Goal: Browse casually: Explore the website without a specific task or goal

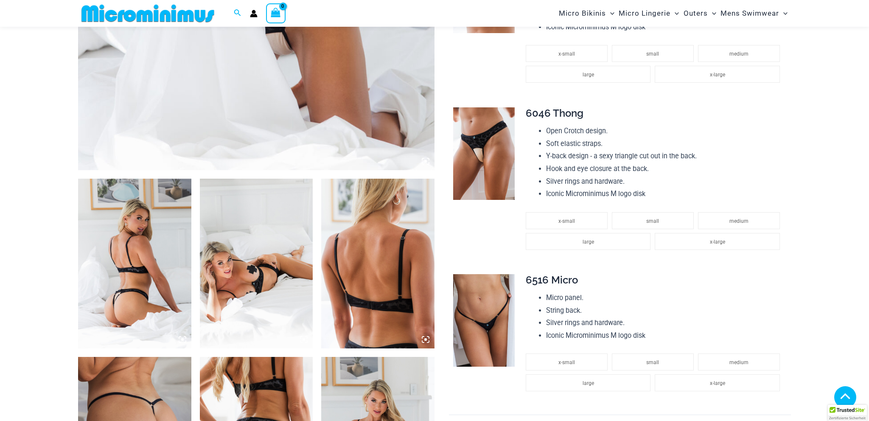
scroll to position [486, 0]
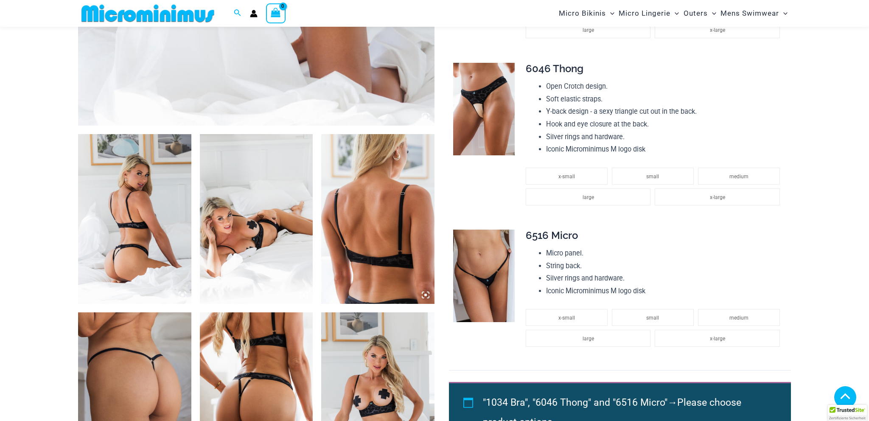
click at [142, 205] on img at bounding box center [134, 219] width 113 height 170
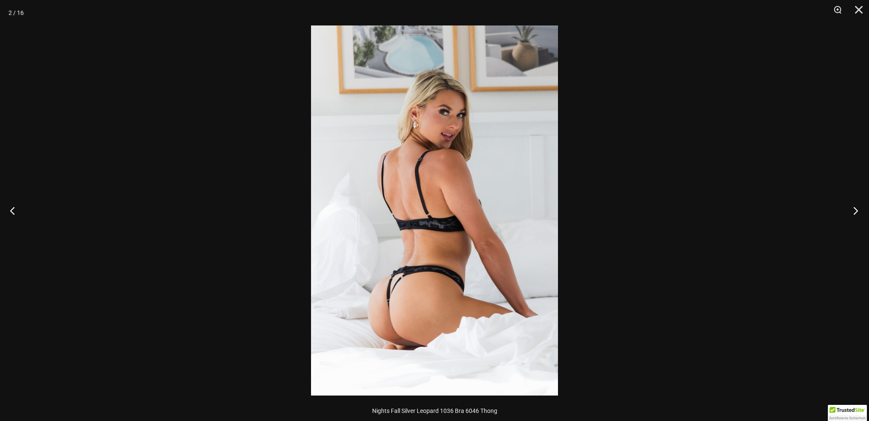
click at [854, 210] on button "Next" at bounding box center [853, 210] width 32 height 42
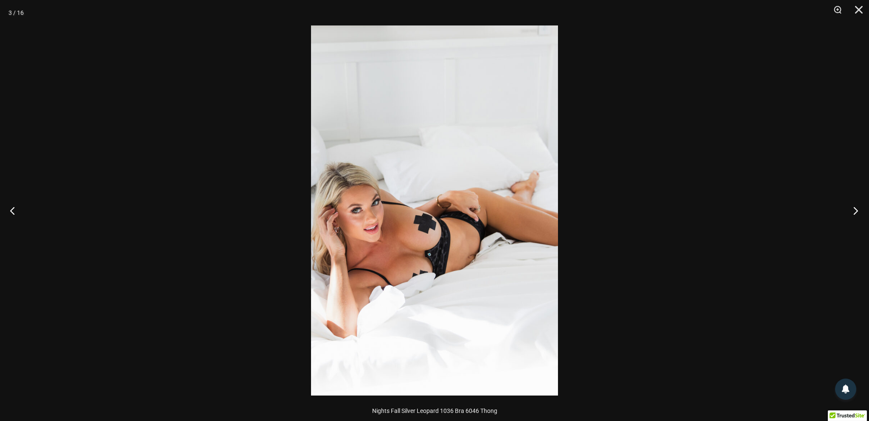
click at [854, 210] on button "Next" at bounding box center [853, 210] width 32 height 42
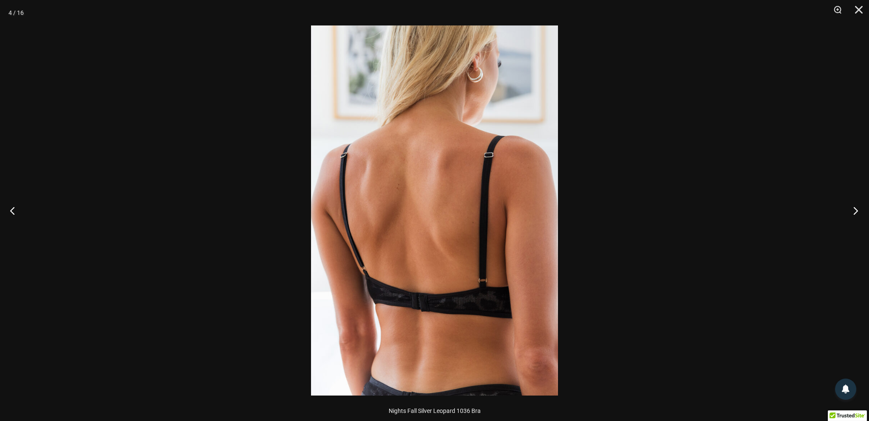
click at [854, 210] on button "Next" at bounding box center [853, 210] width 32 height 42
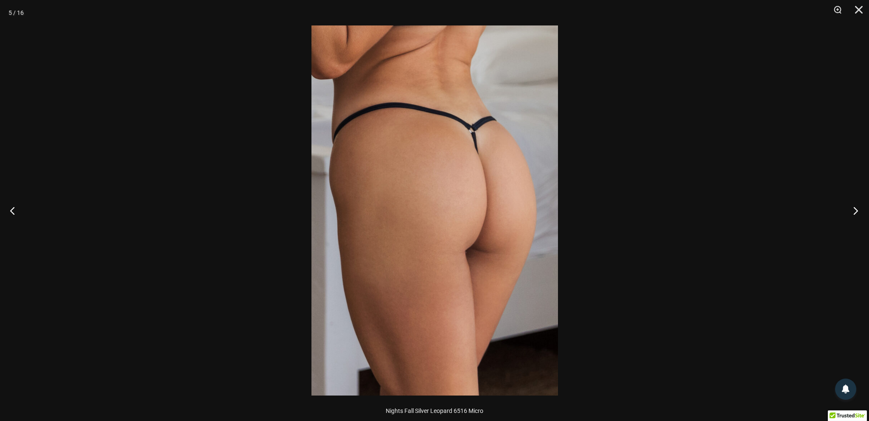
click at [854, 210] on button "Next" at bounding box center [853, 210] width 32 height 42
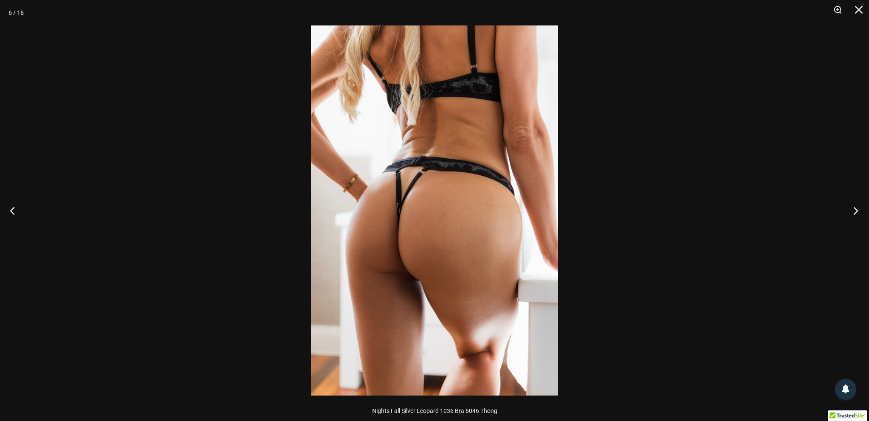
click at [854, 210] on button "Next" at bounding box center [853, 210] width 32 height 42
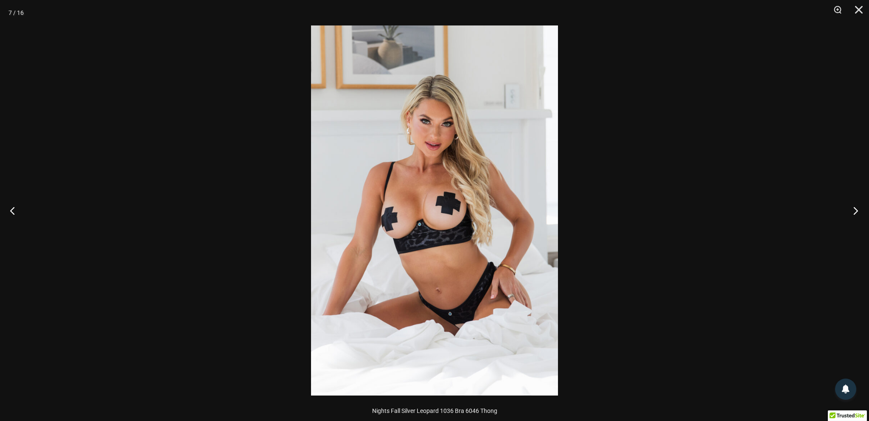
click at [854, 210] on button "Next" at bounding box center [853, 210] width 32 height 42
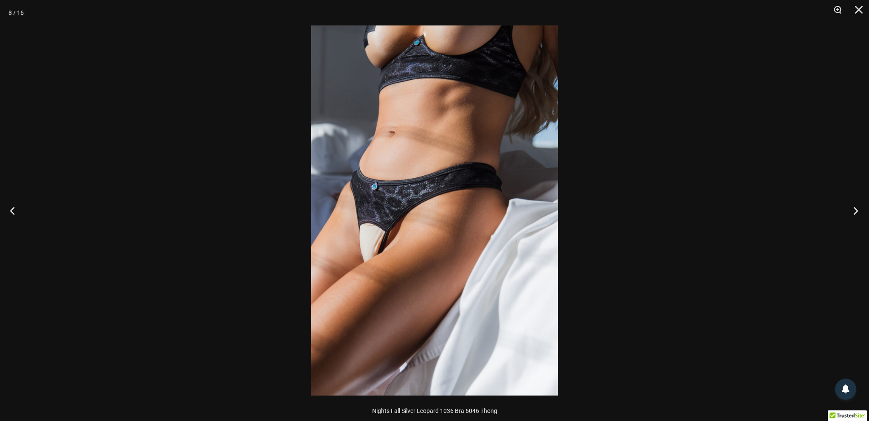
click at [854, 210] on button "Next" at bounding box center [853, 210] width 32 height 42
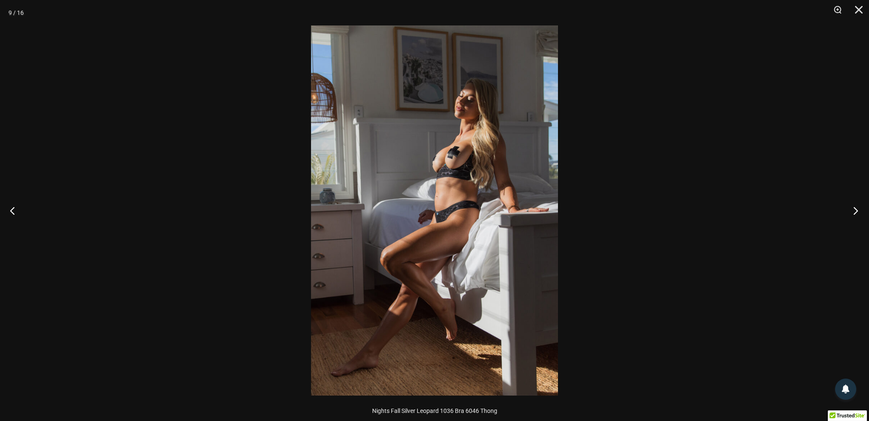
click at [854, 210] on button "Next" at bounding box center [853, 210] width 32 height 42
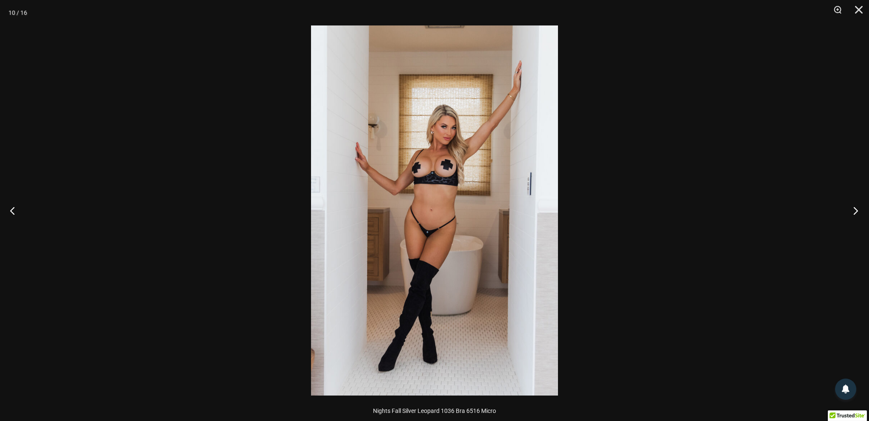
click at [854, 210] on button "Next" at bounding box center [853, 210] width 32 height 42
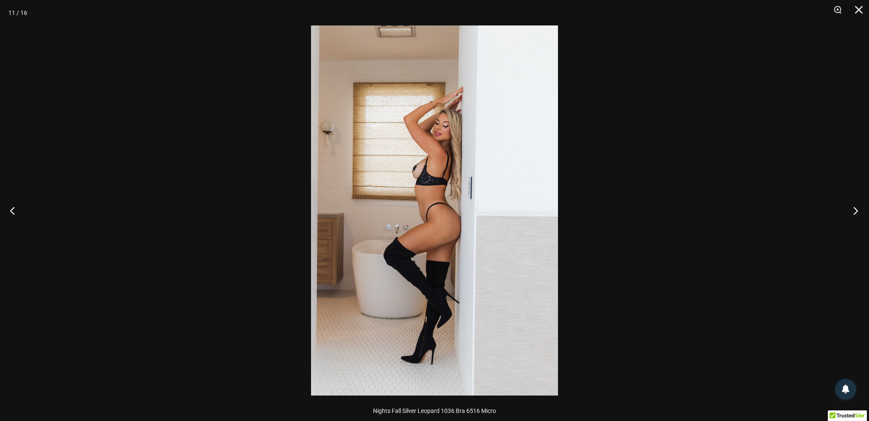
click at [854, 210] on button "Next" at bounding box center [853, 210] width 32 height 42
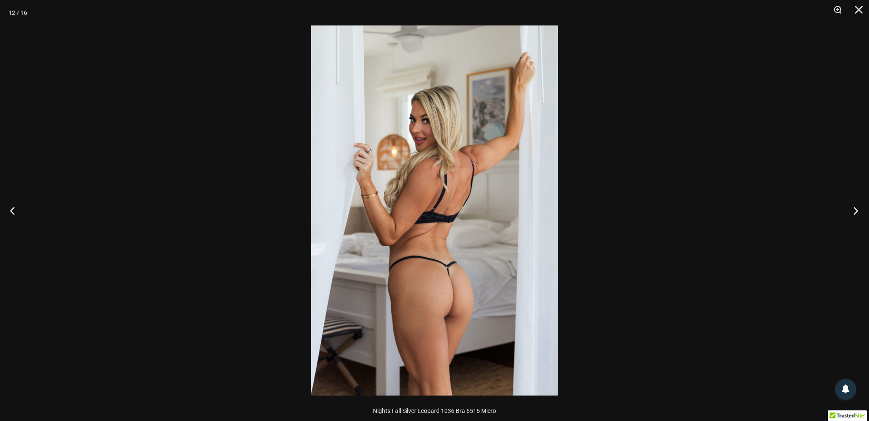
click at [854, 210] on button "Next" at bounding box center [853, 210] width 32 height 42
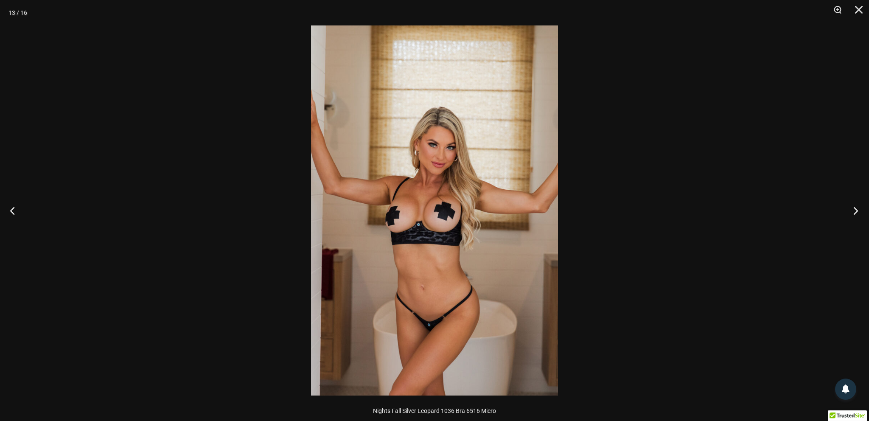
click at [854, 210] on button "Next" at bounding box center [853, 210] width 32 height 42
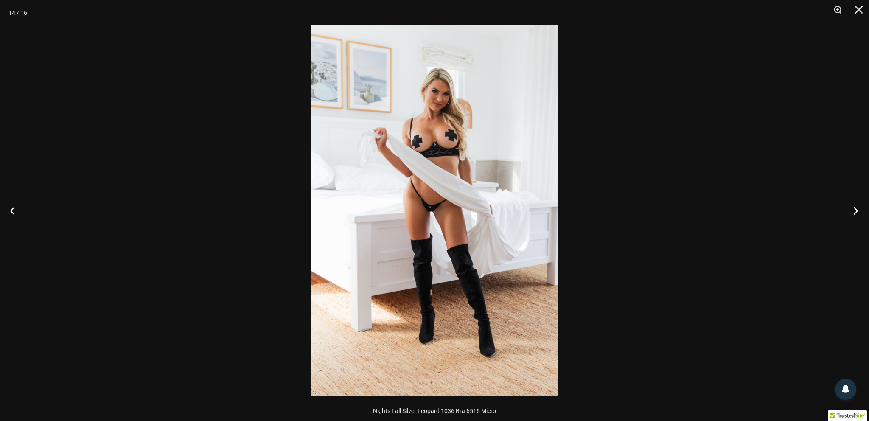
click at [854, 210] on button "Next" at bounding box center [853, 210] width 32 height 42
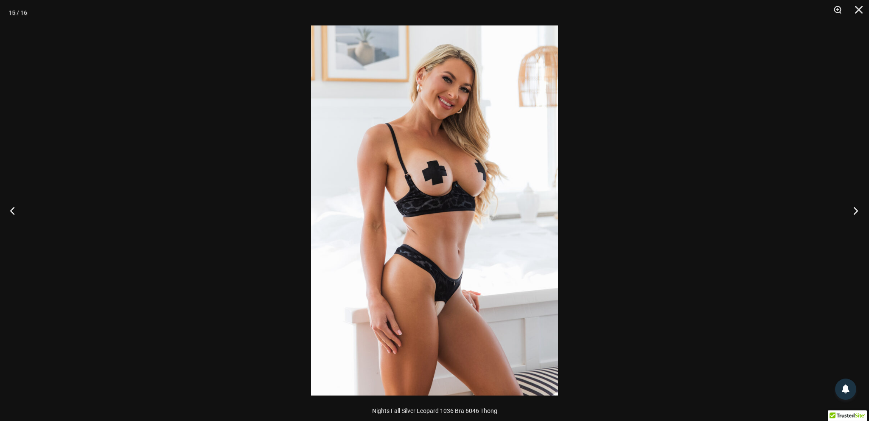
click at [854, 210] on button "Next" at bounding box center [853, 210] width 32 height 42
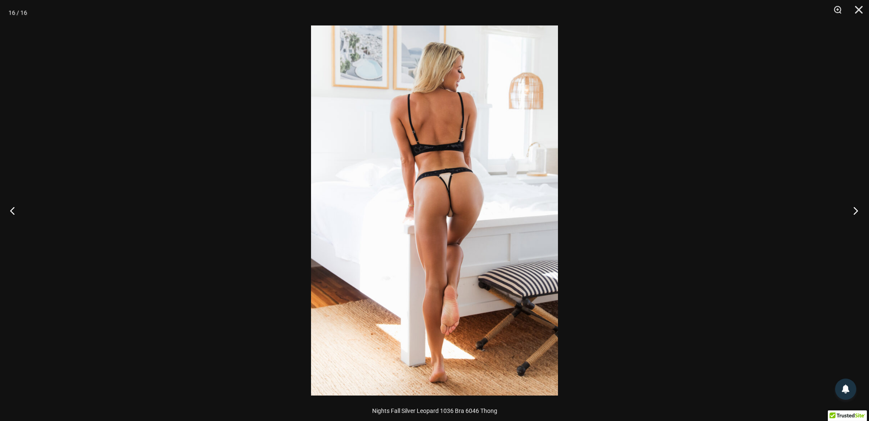
click at [854, 210] on button "Next" at bounding box center [853, 210] width 32 height 42
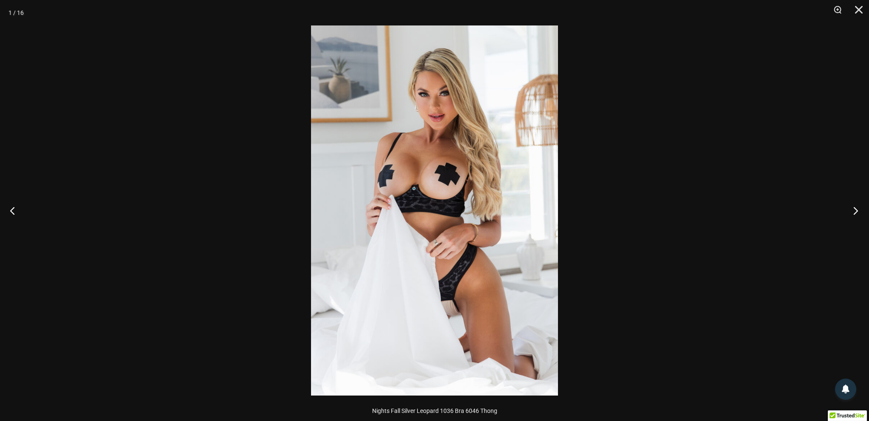
click at [854, 210] on button "Next" at bounding box center [853, 210] width 32 height 42
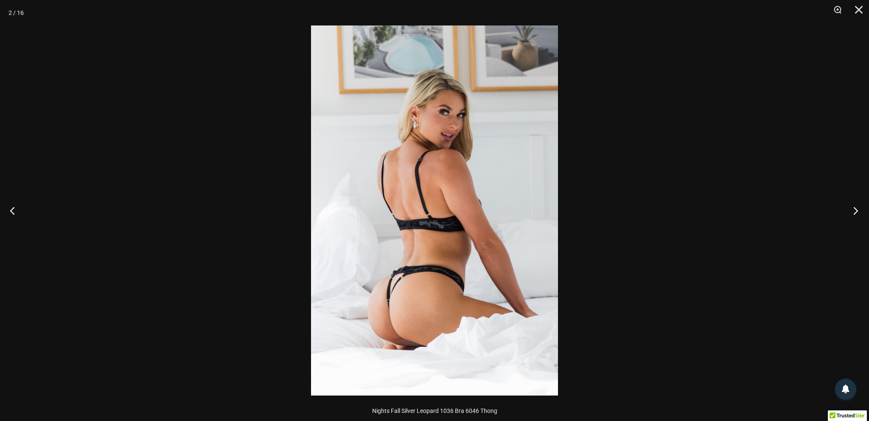
click at [854, 210] on button "Next" at bounding box center [853, 210] width 32 height 42
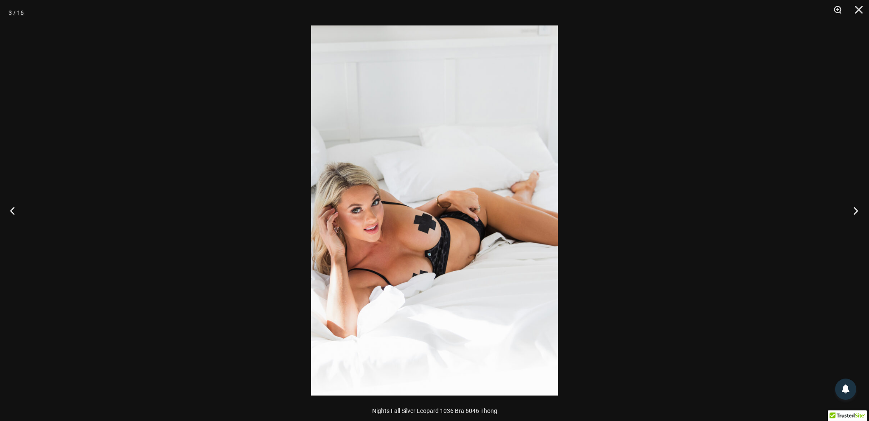
click at [854, 210] on button "Next" at bounding box center [853, 210] width 32 height 42
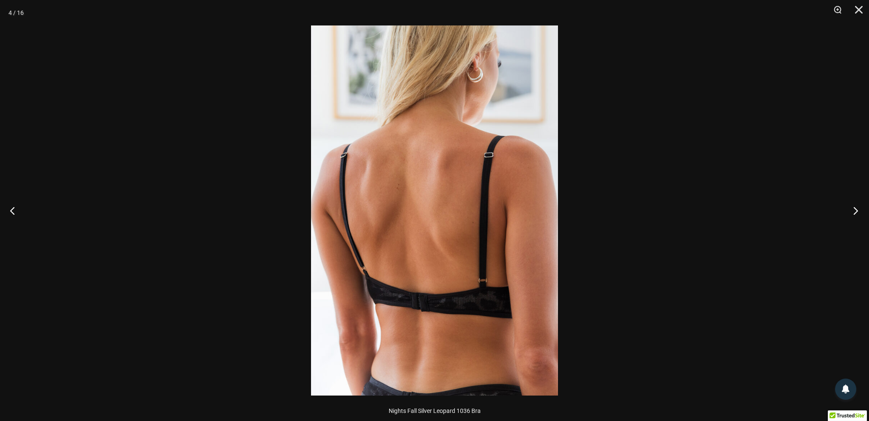
click at [854, 210] on button "Next" at bounding box center [853, 210] width 32 height 42
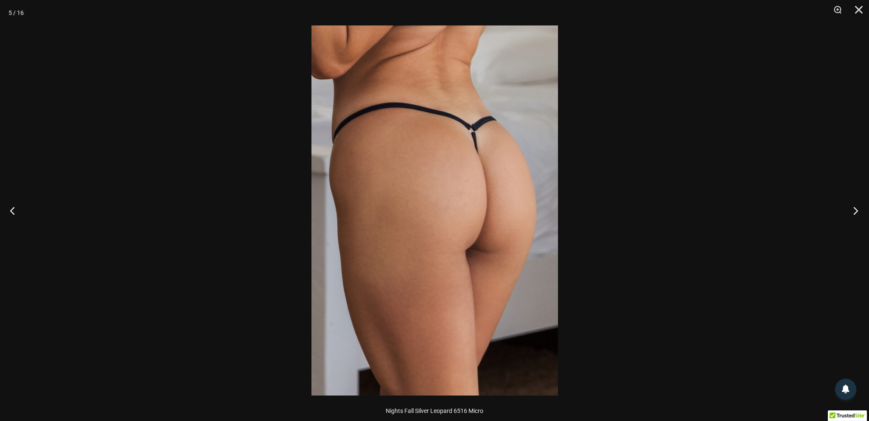
click at [854, 210] on button "Next" at bounding box center [853, 210] width 32 height 42
